Goal: Information Seeking & Learning: Learn about a topic

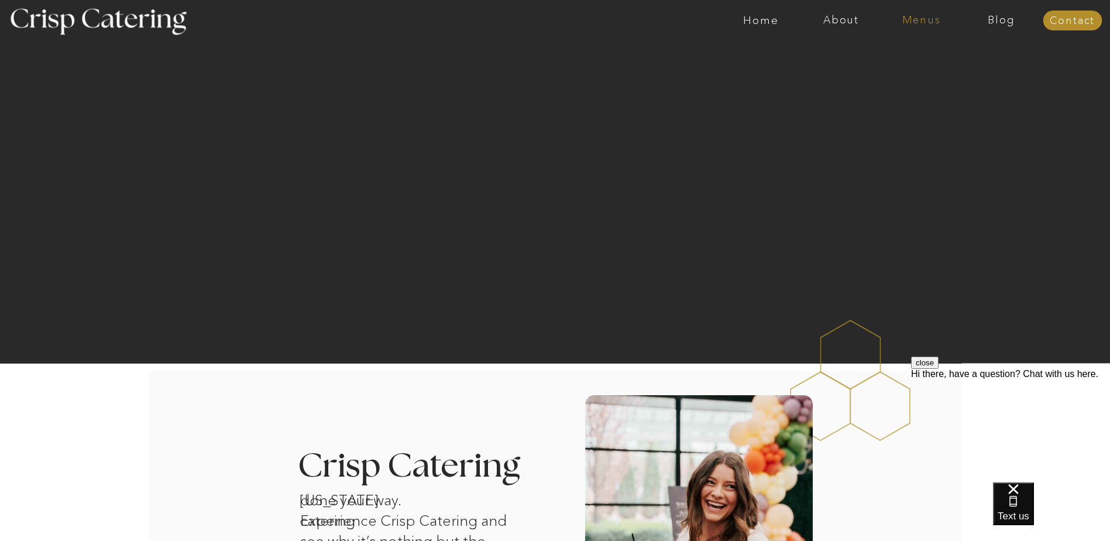
click at [922, 22] on nav "Menus" at bounding box center [922, 21] width 80 height 12
click at [903, 72] on nav "Winter (Sep-Feb)" at bounding box center [921, 68] width 96 height 11
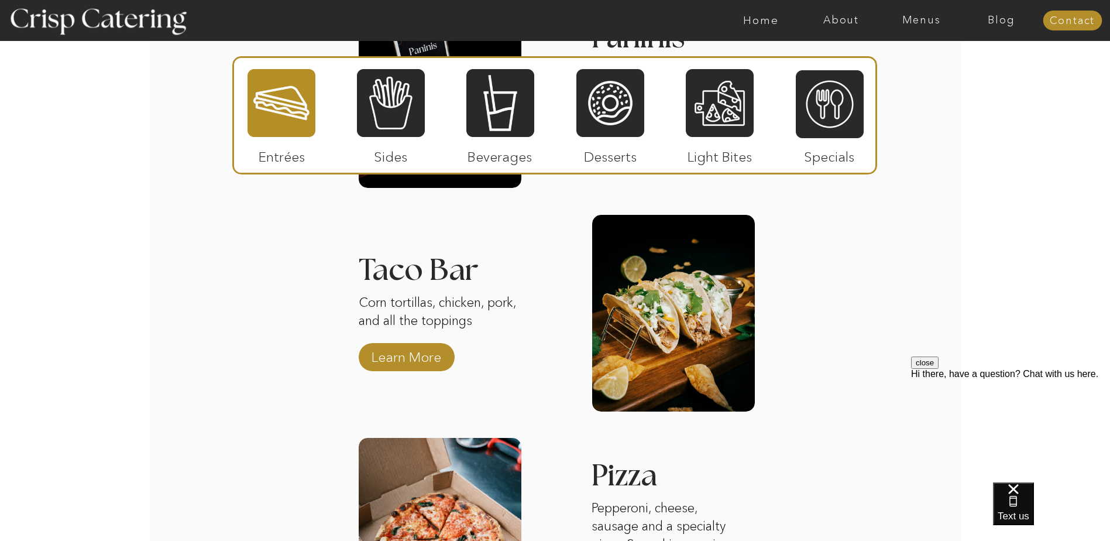
scroll to position [1556, 0]
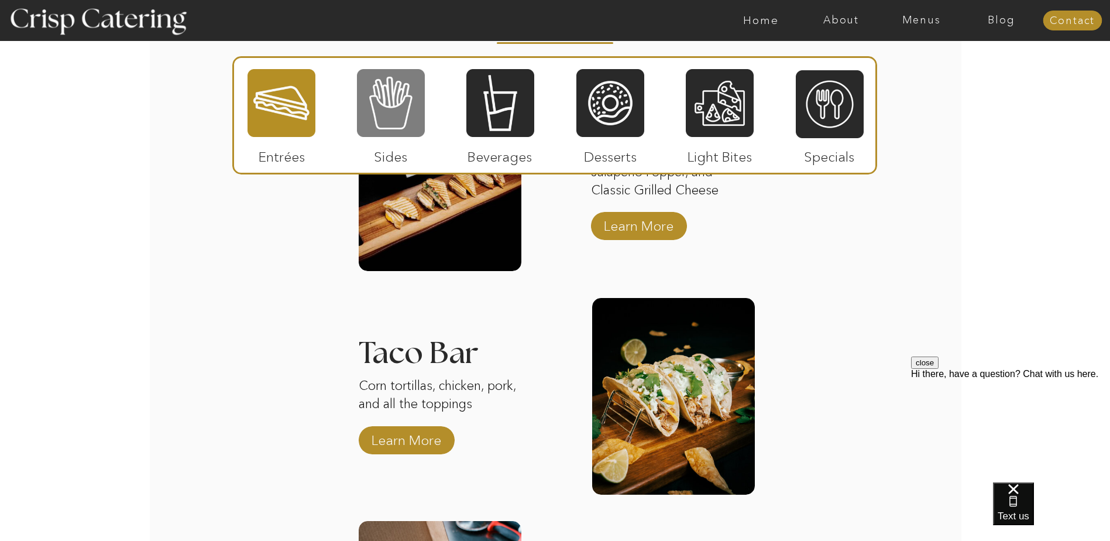
click at [371, 108] on div at bounding box center [391, 103] width 68 height 70
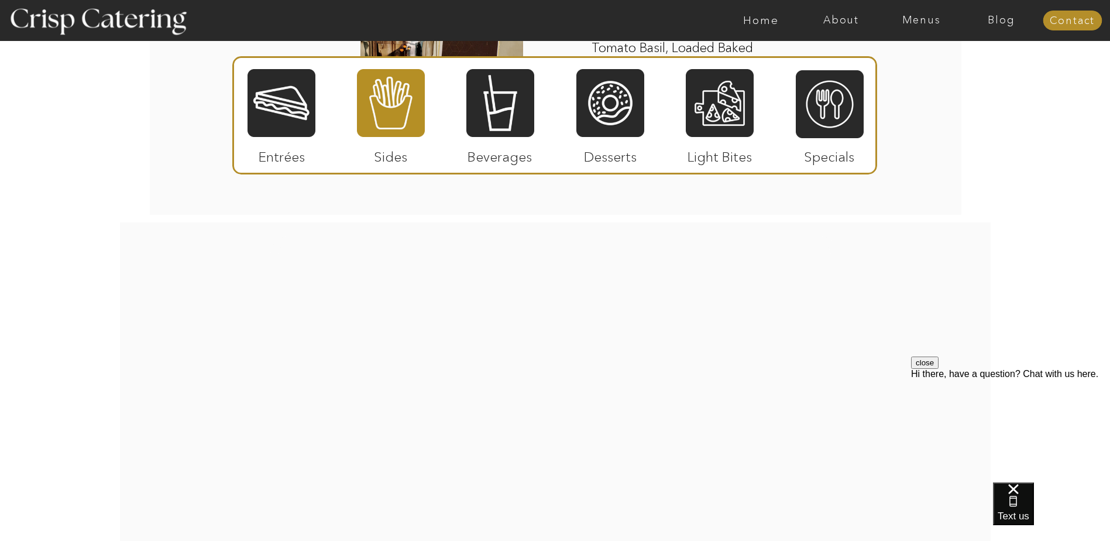
scroll to position [2376, 0]
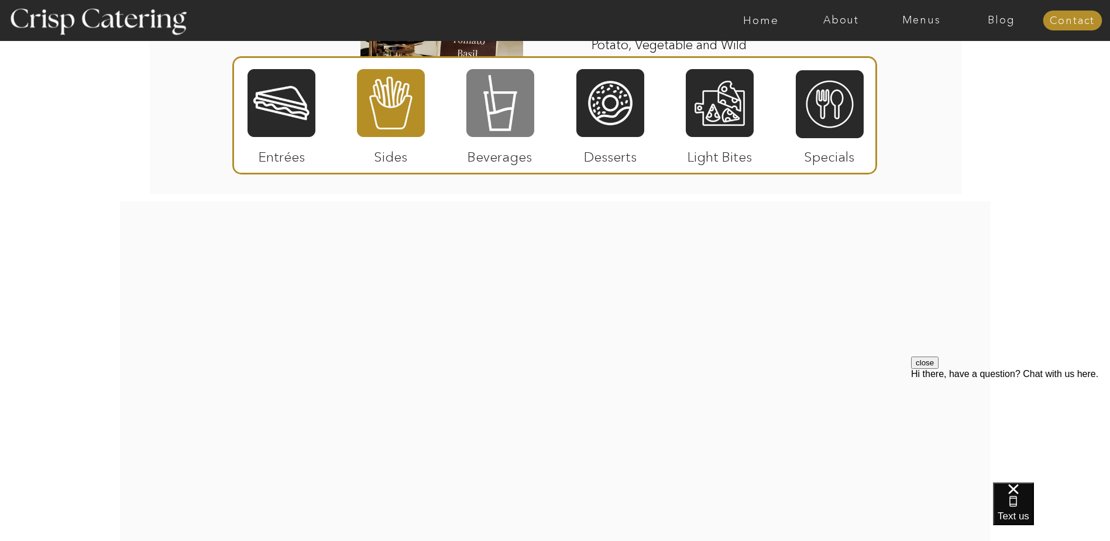
click at [494, 104] on div at bounding box center [501, 103] width 68 height 70
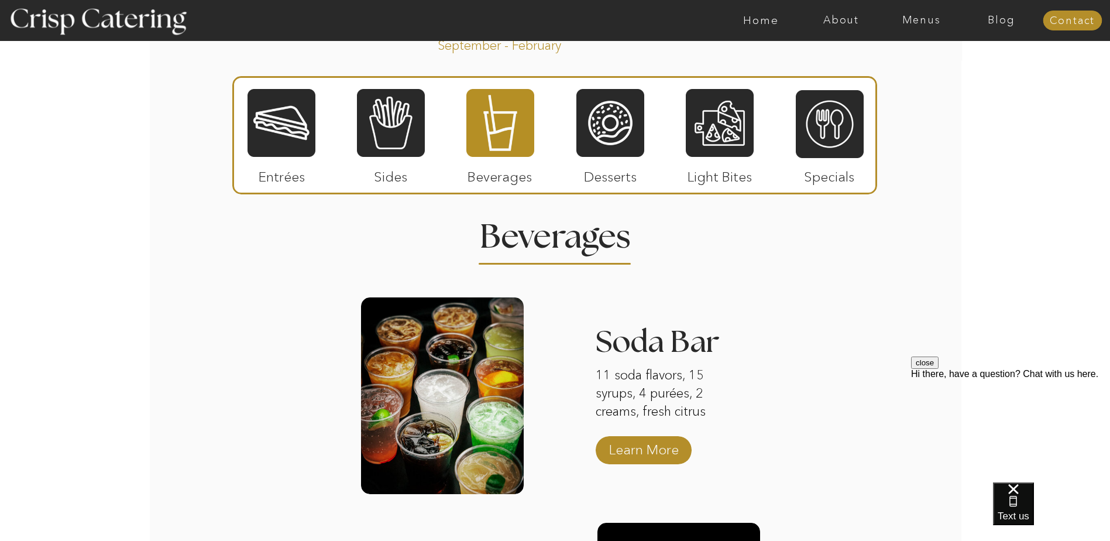
scroll to position [1328, 0]
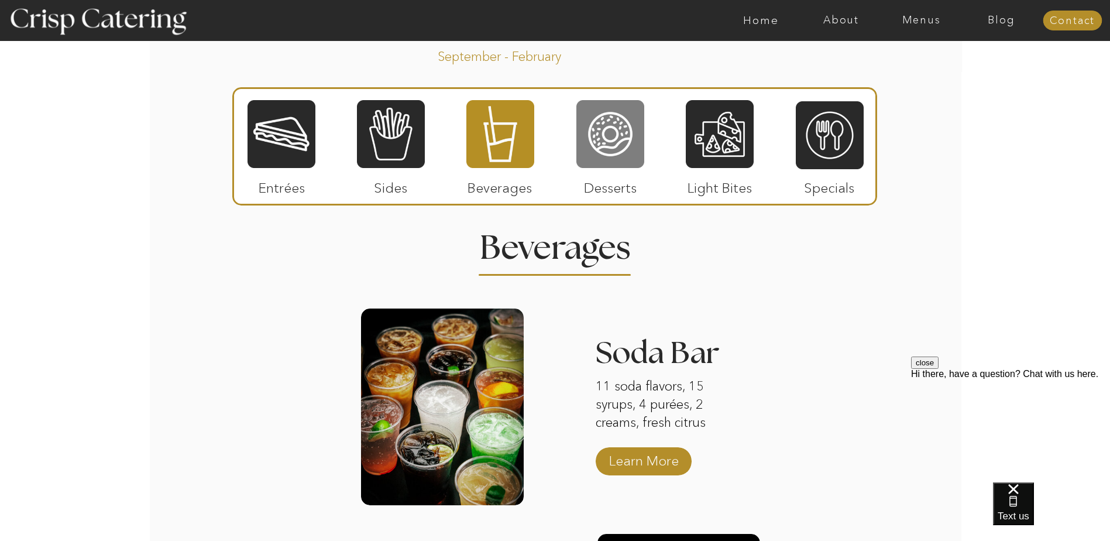
click at [591, 125] on div at bounding box center [611, 134] width 68 height 70
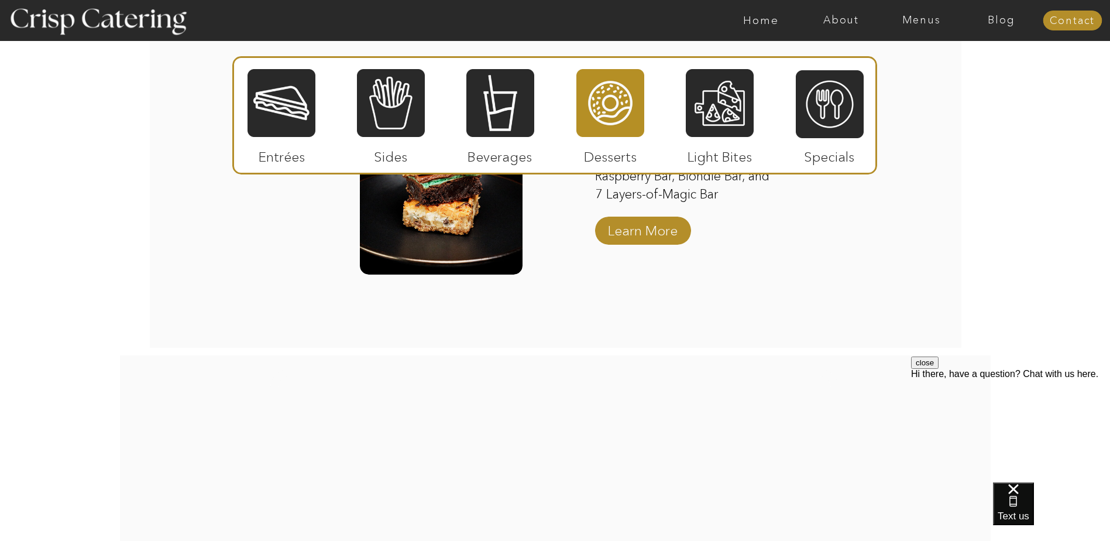
scroll to position [2031, 0]
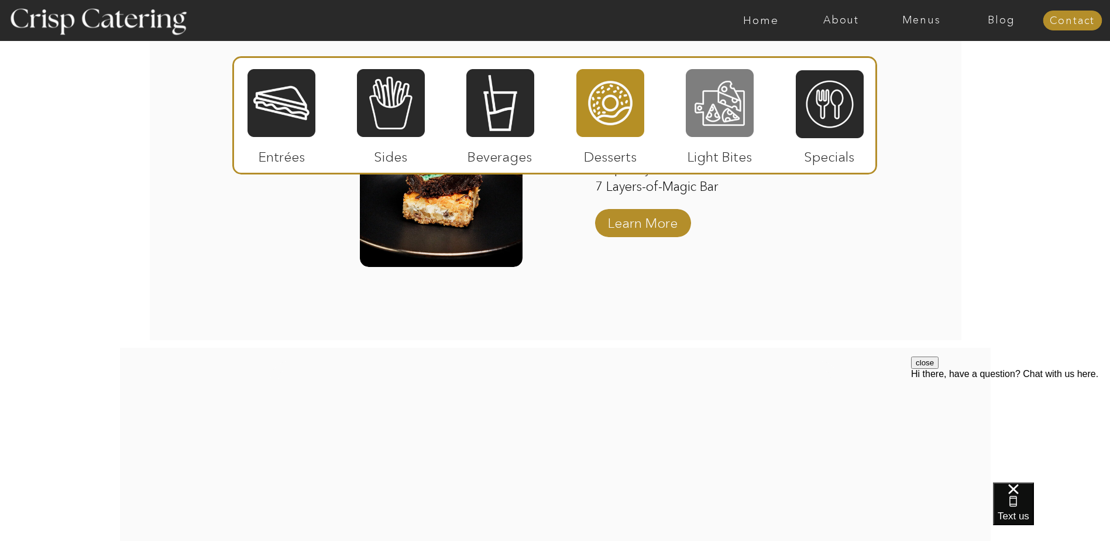
click at [723, 102] on div at bounding box center [720, 103] width 68 height 70
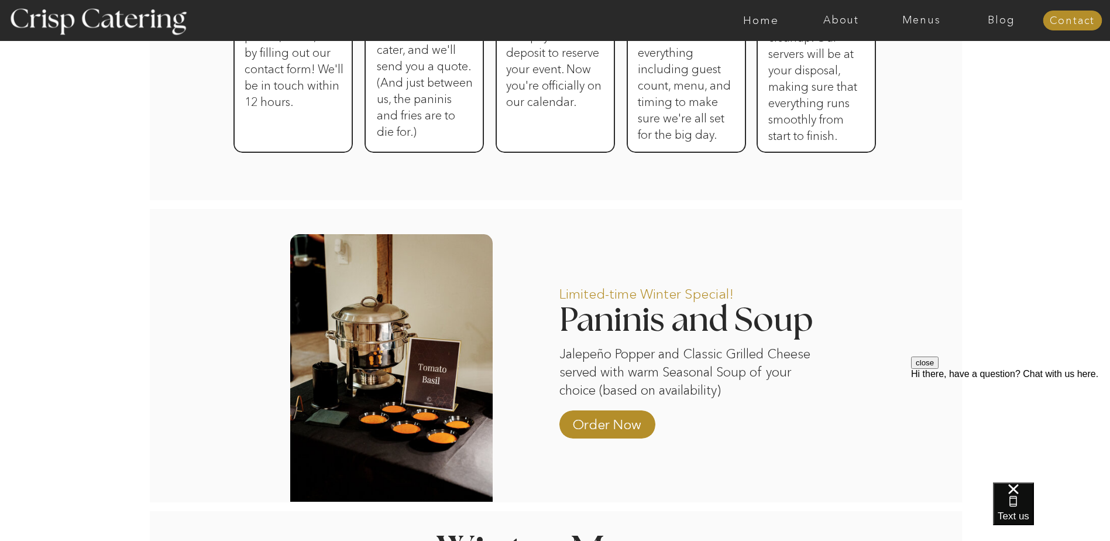
scroll to position [450, 0]
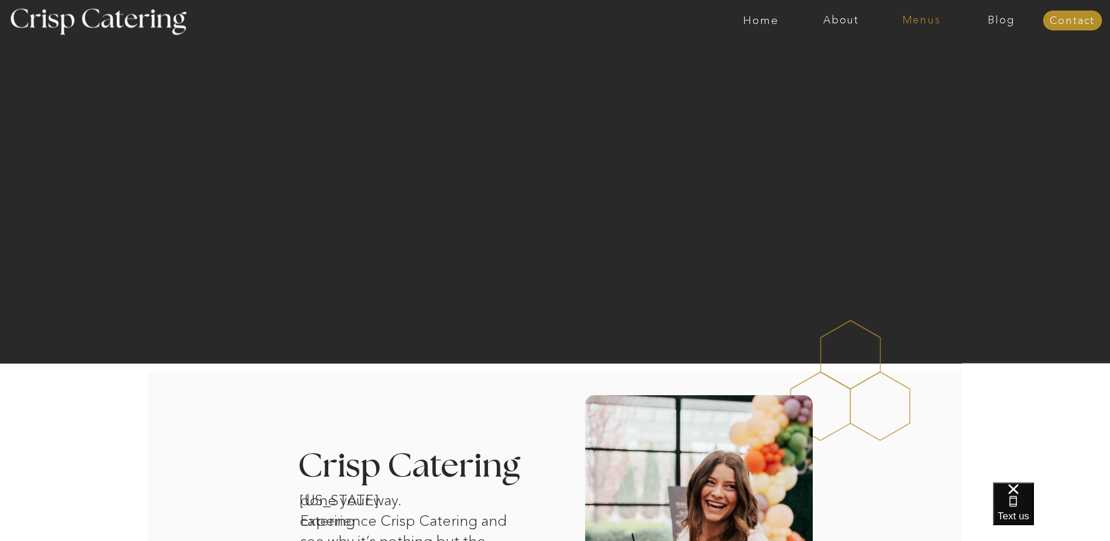
click at [919, 19] on nav "Menus" at bounding box center [922, 21] width 80 height 12
click at [917, 50] on nav "Summer (Mar-Aug)" at bounding box center [925, 52] width 105 height 11
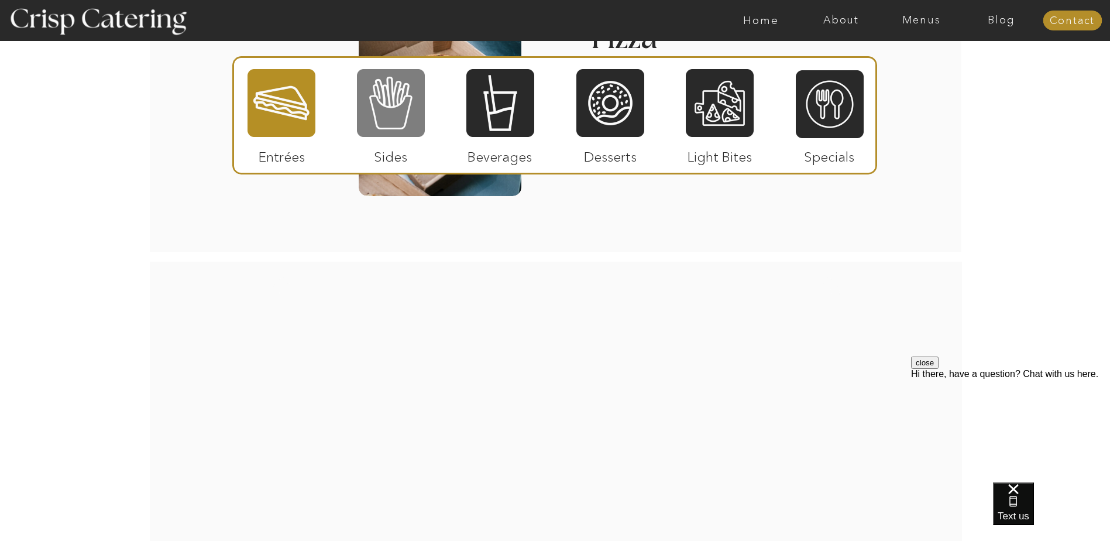
scroll to position [1639, 0]
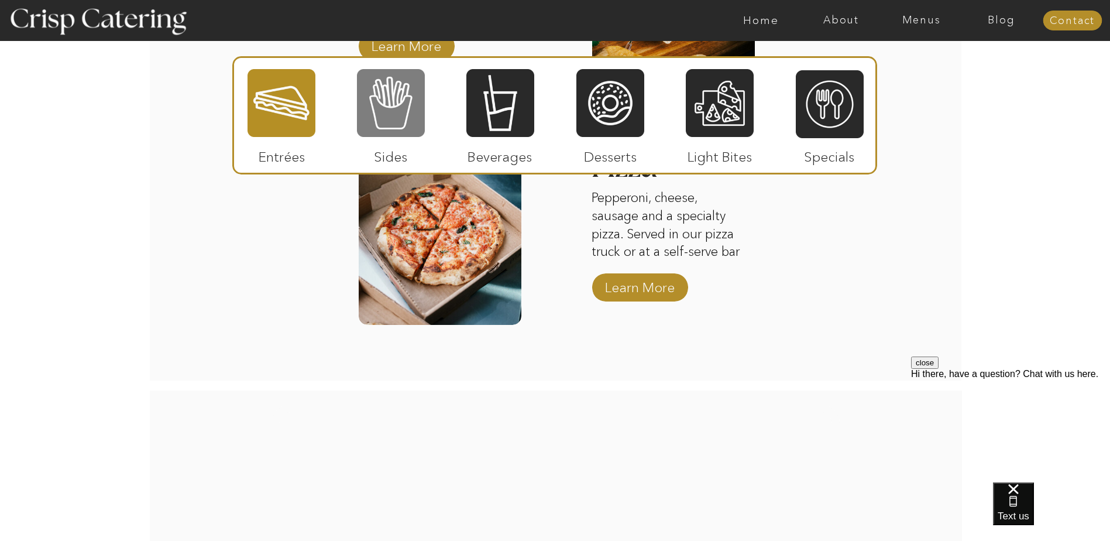
click at [408, 94] on div at bounding box center [391, 103] width 68 height 70
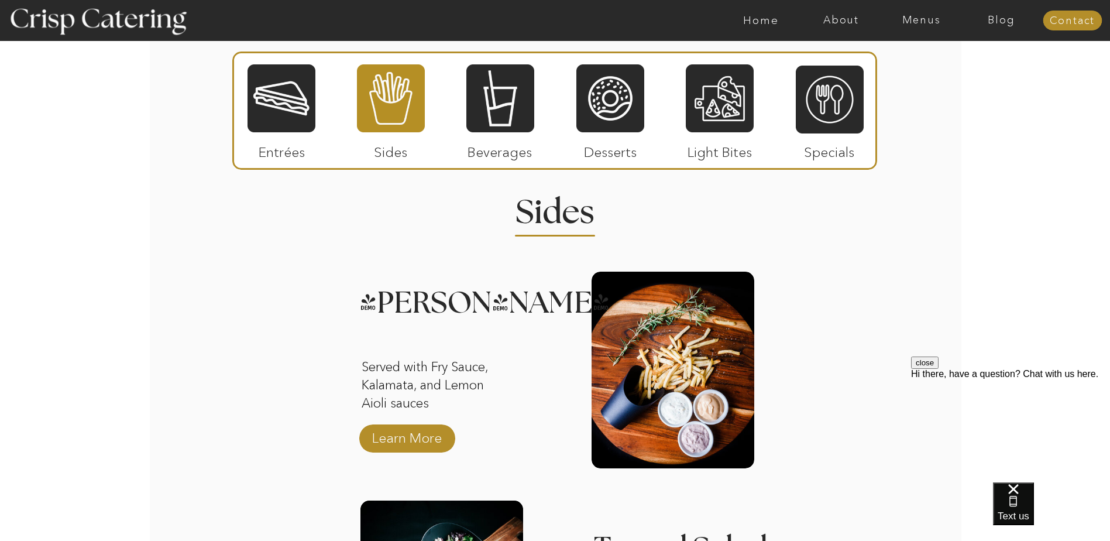
scroll to position [937, 0]
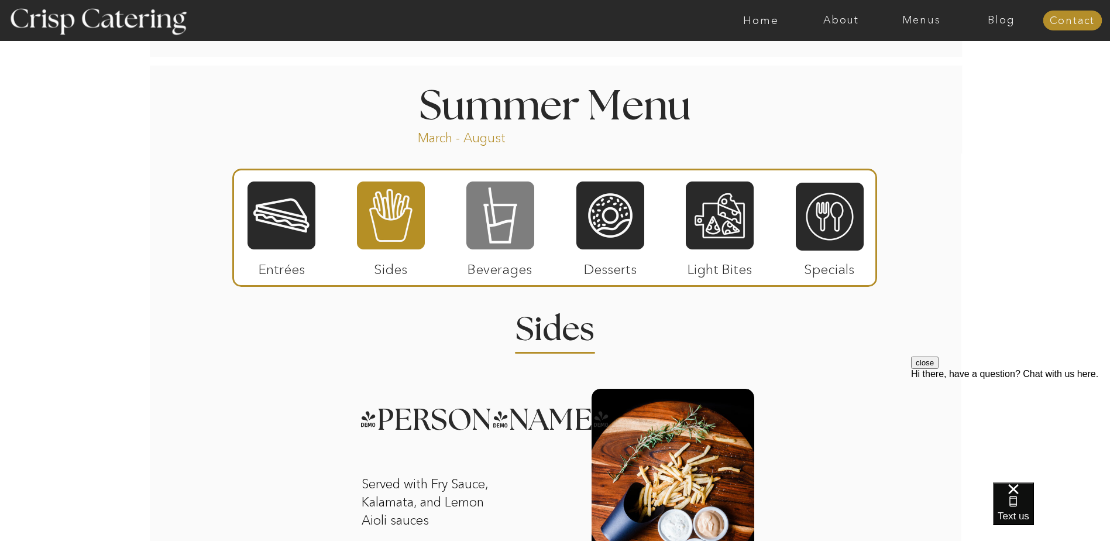
click at [475, 196] on div at bounding box center [501, 215] width 68 height 70
